Goal: Transaction & Acquisition: Purchase product/service

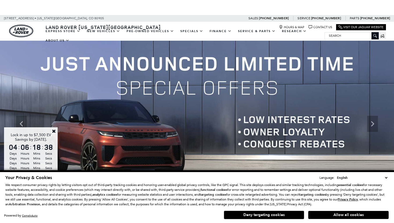
click at [54, 129] on link "Close" at bounding box center [53, 131] width 5 height 5
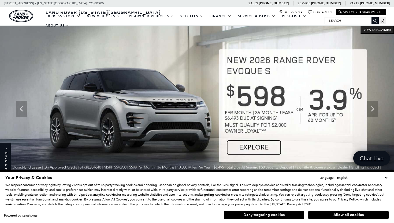
click at [282, 214] on button "Deny targeting cookies" at bounding box center [264, 214] width 80 height 9
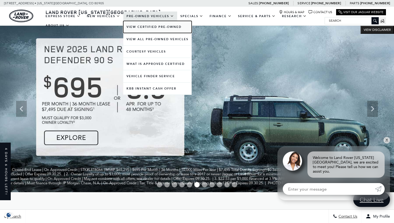
click at [157, 28] on link "View Certified Pre-Owned" at bounding box center [157, 27] width 68 height 12
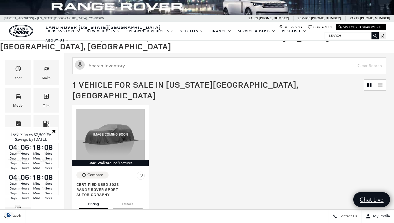
scroll to position [58, 0]
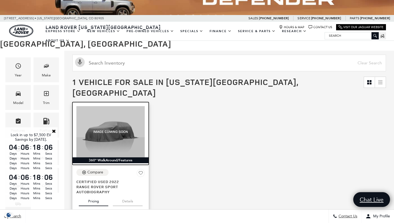
click at [102, 121] on img at bounding box center [110, 131] width 68 height 51
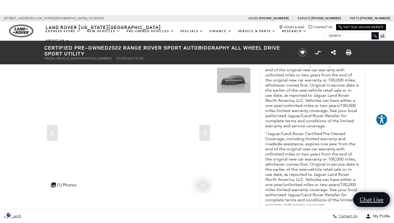
scroll to position [276, 0]
